Goal: Information Seeking & Learning: Check status

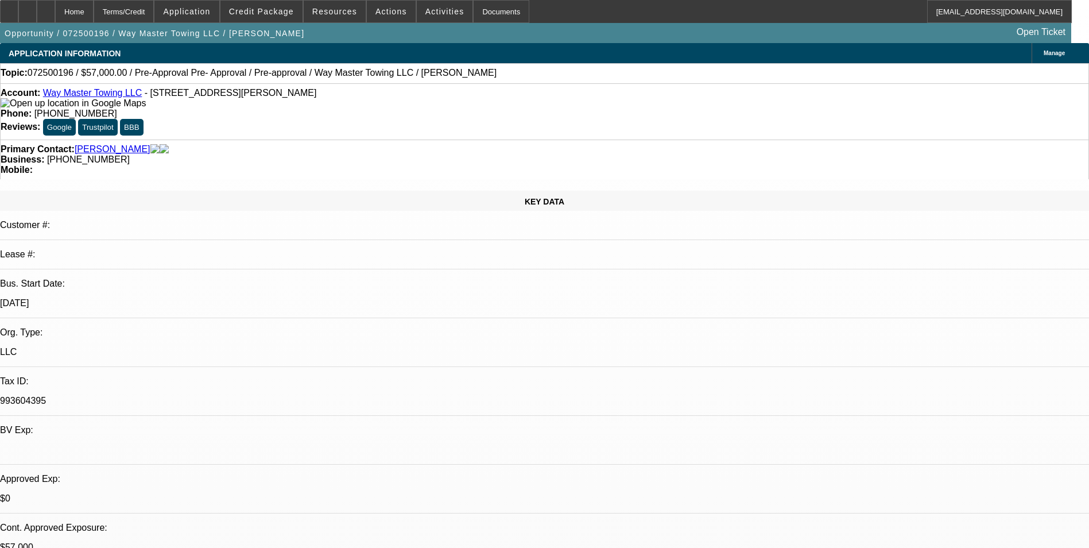
select select "2"
select select "0.1"
select select "2"
select select "0.1"
select select "0"
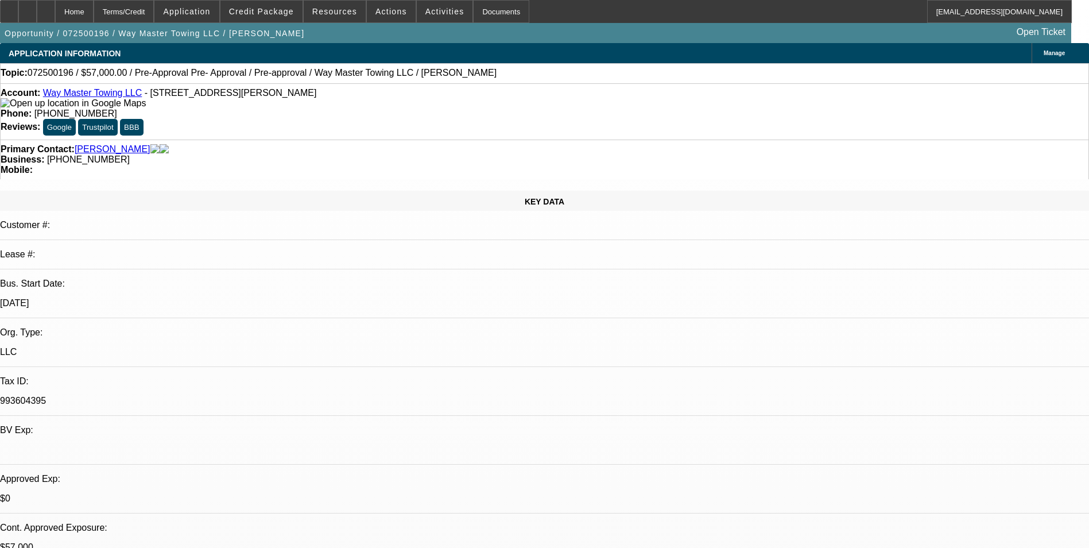
select select "0"
select select "0.1"
select select "0"
select select "0.1"
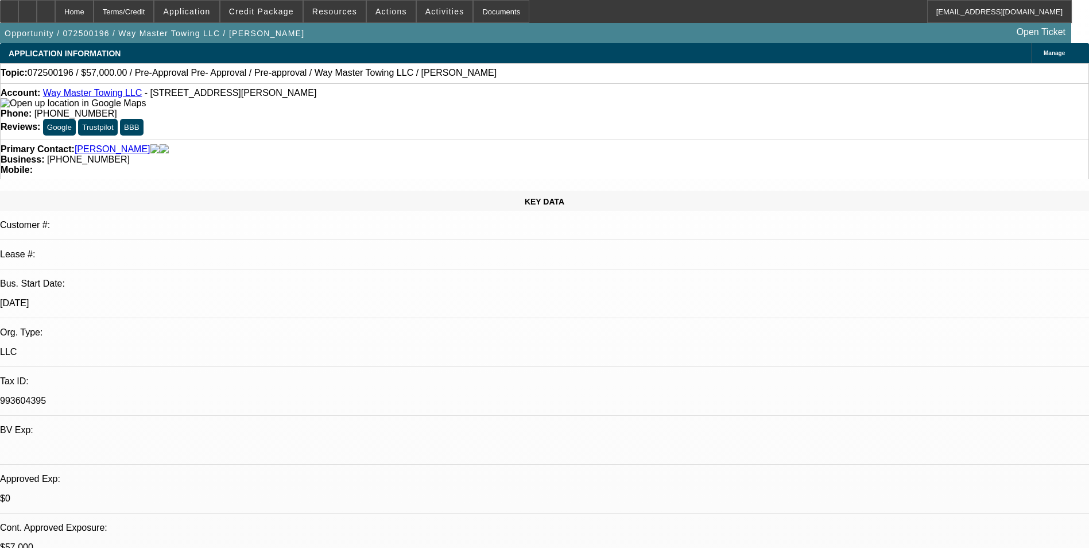
select select "1"
select select "2"
select select "4"
select select "1"
select select "2"
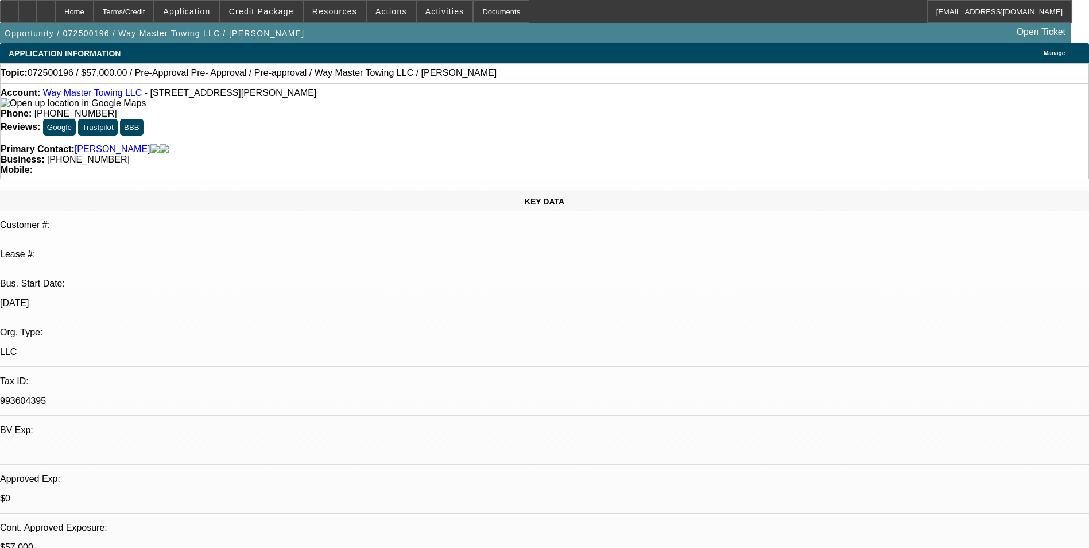
select select "4"
select select "1"
select select "4"
select select "1"
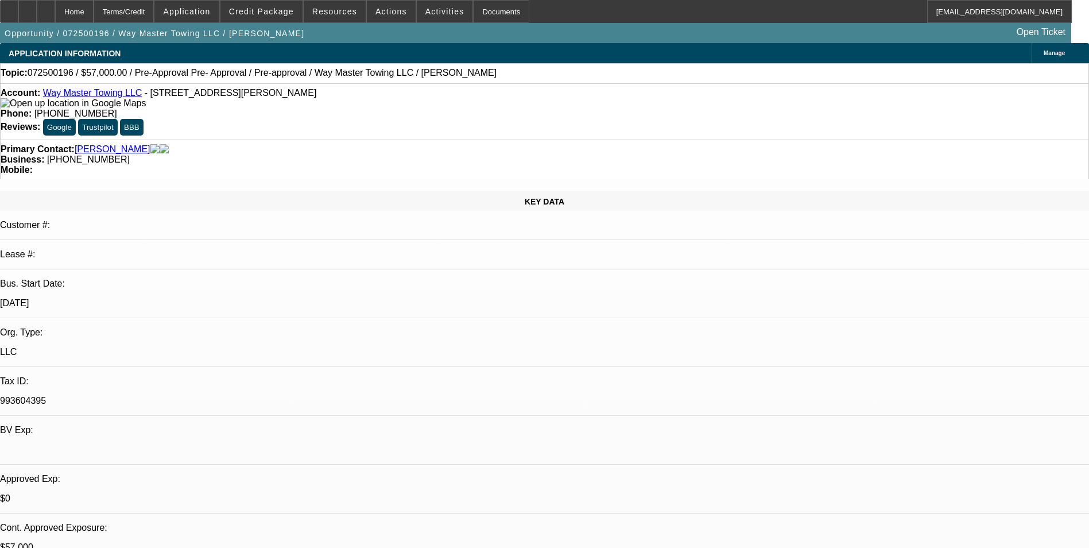
select select "1"
select select "4"
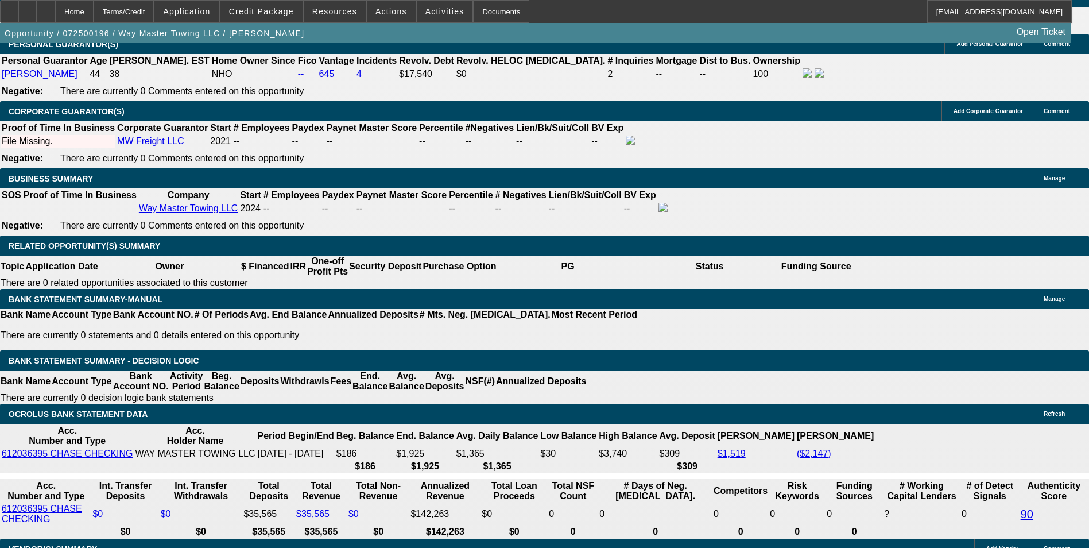
scroll to position [631, 0]
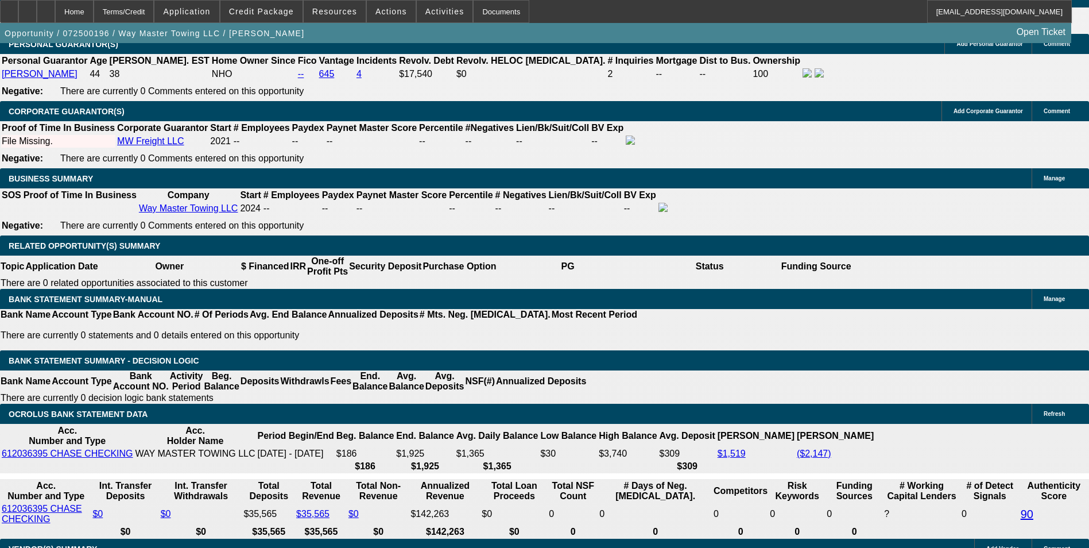
scroll to position [409, 0]
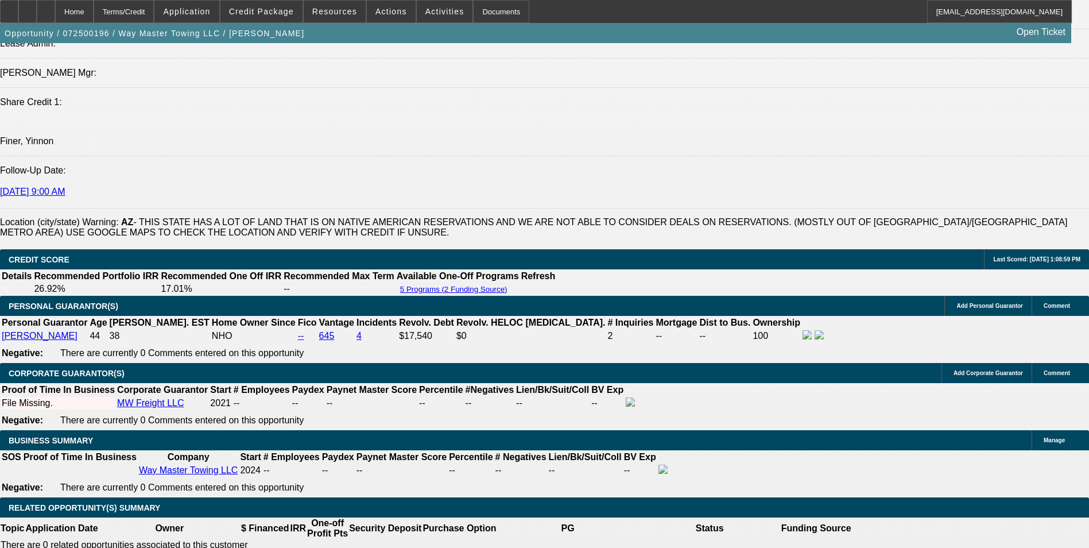
scroll to position [1435, 0]
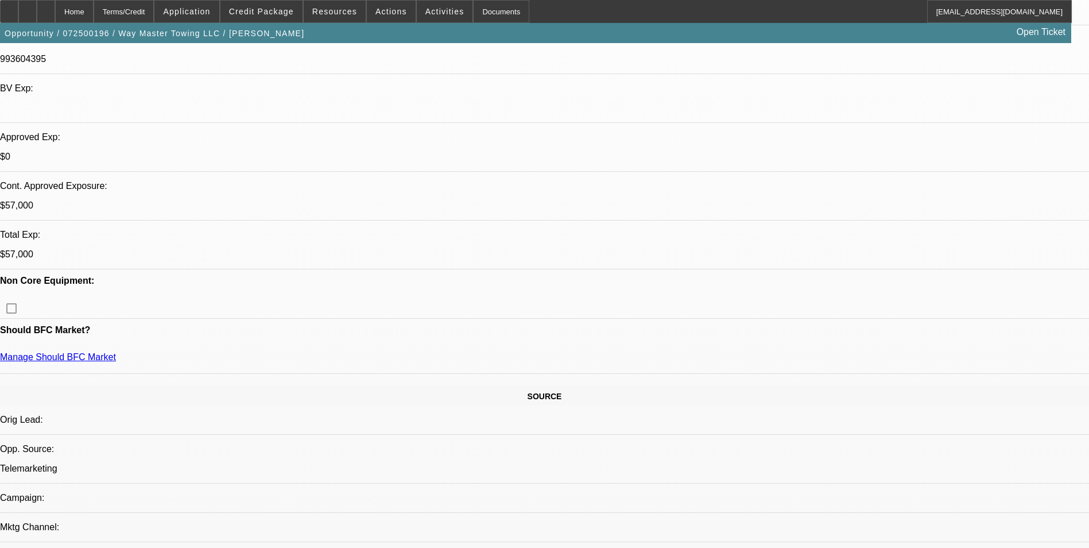
scroll to position [230, 0]
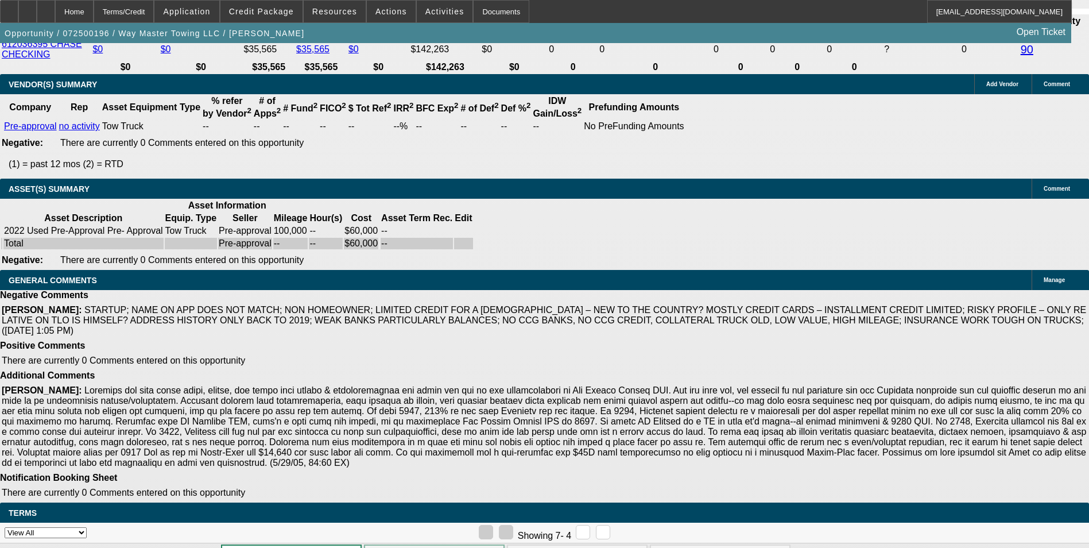
scroll to position [474, 0]
